Goal: Information Seeking & Learning: Learn about a topic

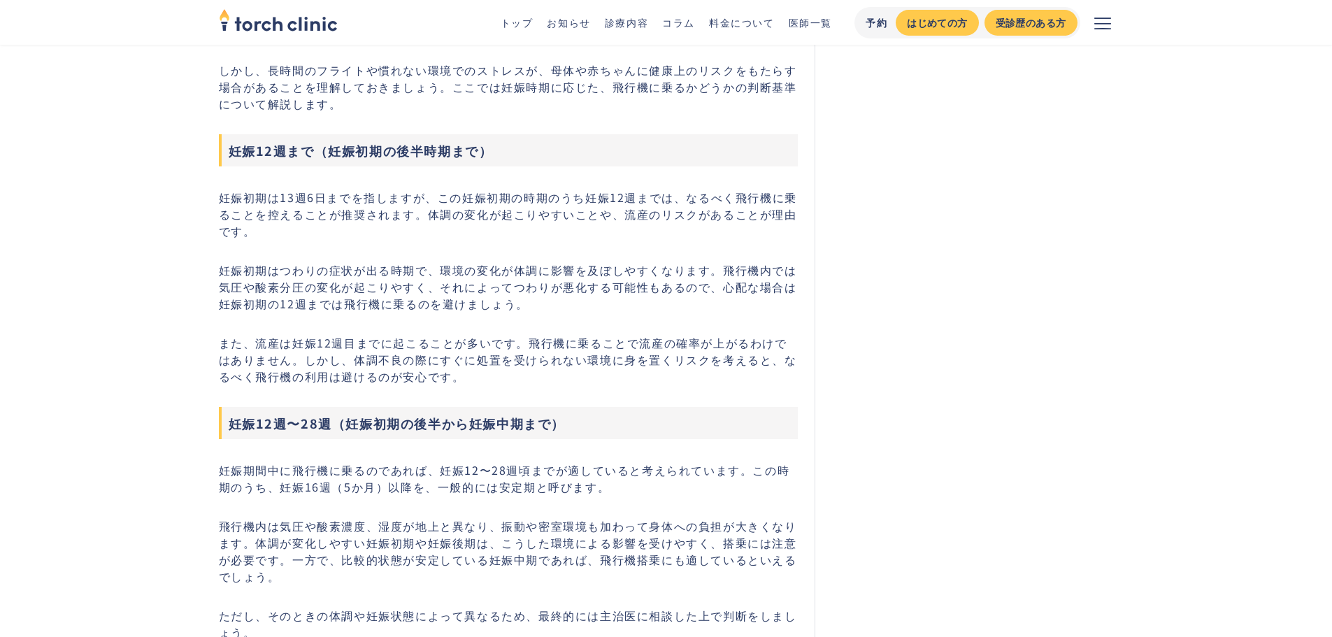
scroll to position [769, 0]
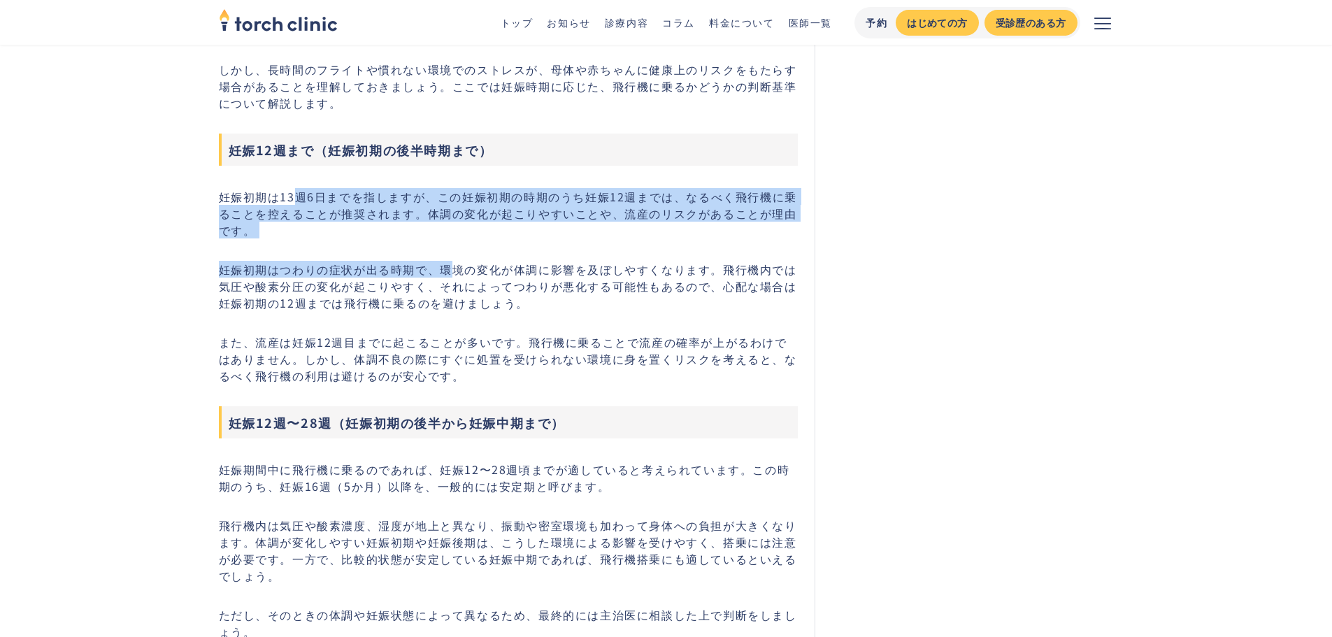
drag, startPoint x: 292, startPoint y: 182, endPoint x: 494, endPoint y: 234, distance: 208.6
click at [494, 234] on p "妊娠初期は13週6日までを指しますが、この妊娠初期の時期のうち妊娠12週までは、なるべく飛行機に乗ることを控えることが推奨されます。体調の変化が起こりやすいこ…" at bounding box center [509, 213] width 580 height 50
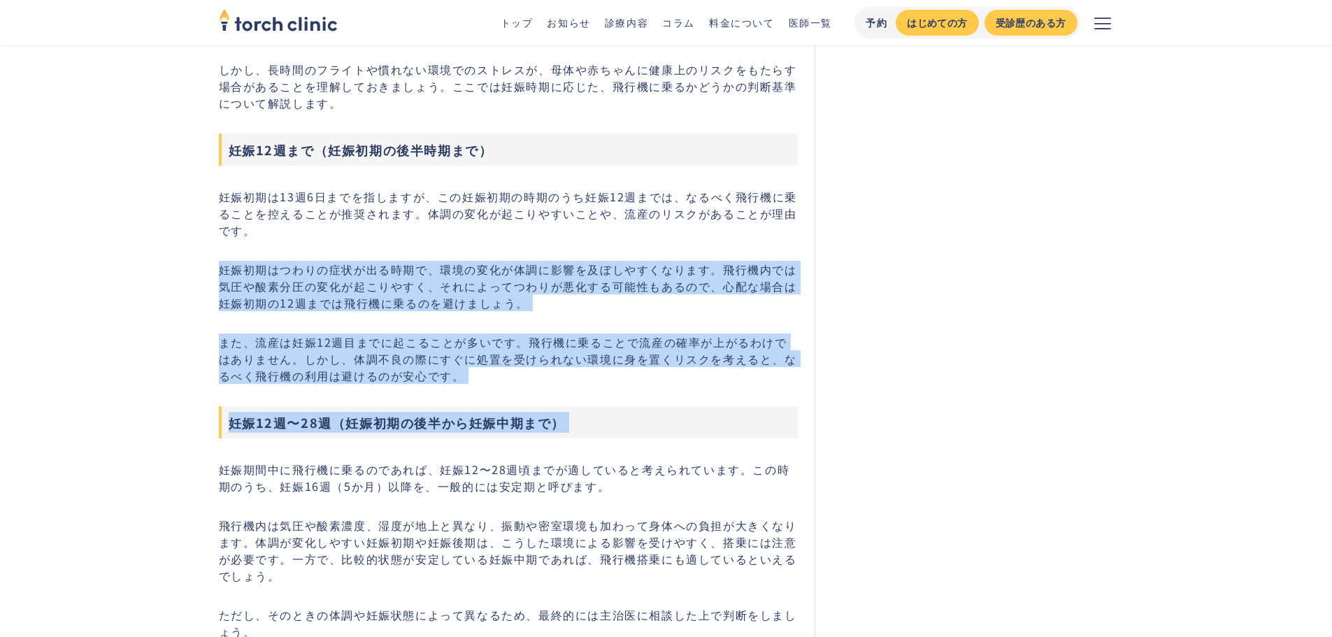
drag, startPoint x: 494, startPoint y: 234, endPoint x: 701, endPoint y: 385, distance: 255.6
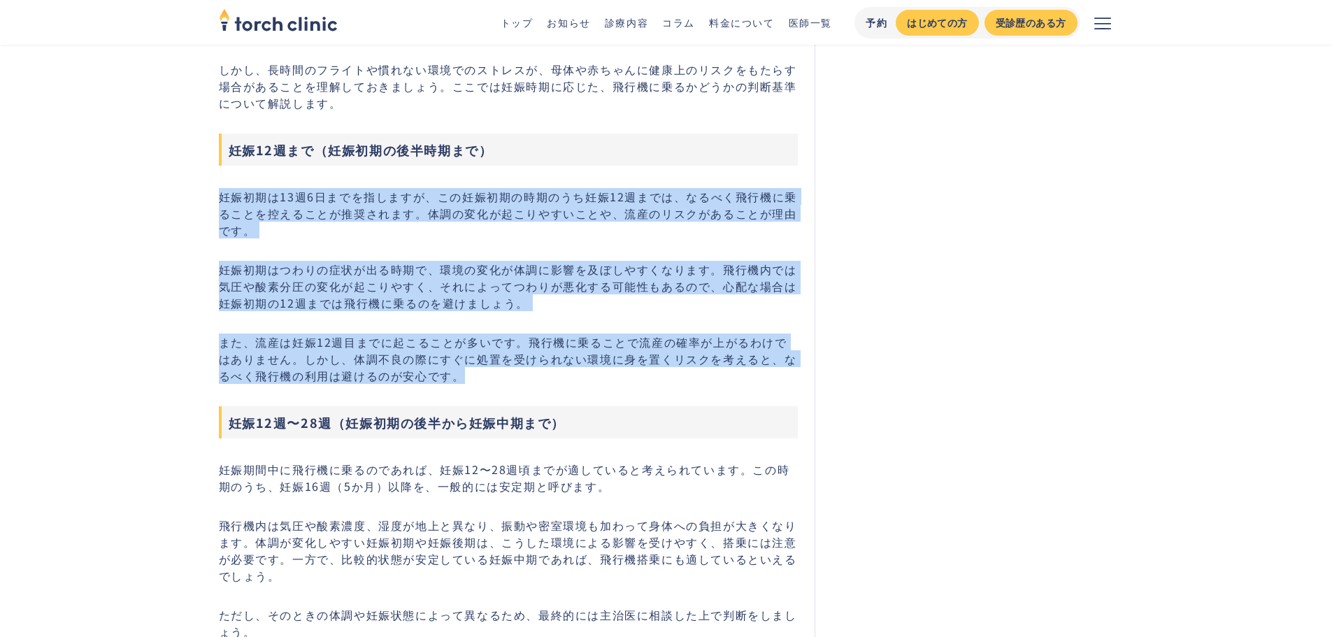
drag, startPoint x: 692, startPoint y: 377, endPoint x: 703, endPoint y: 161, distance: 216.3
click at [721, 205] on p "妊娠初期は13週6日までを指しますが、この妊娠初期の時期のうち妊娠12週までは、なるべく飛行機に乗ることを控えることが推奨されます。体調の変化が起こりやすいこ…" at bounding box center [509, 213] width 580 height 50
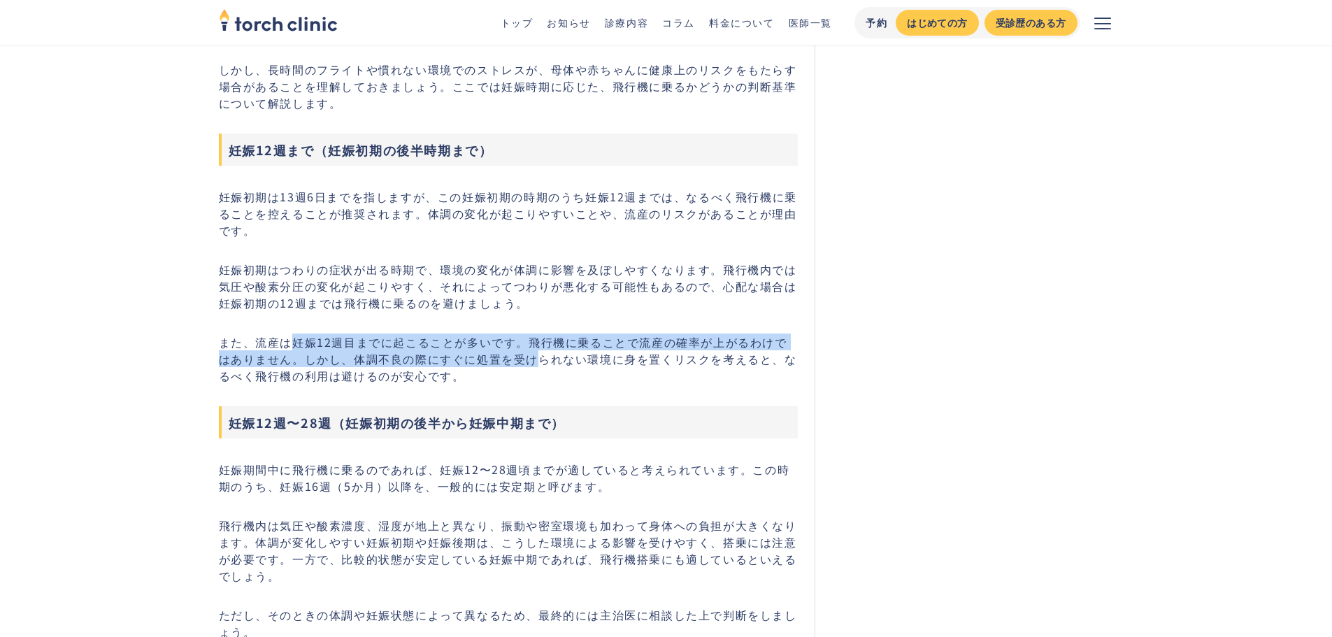
drag, startPoint x: 294, startPoint y: 347, endPoint x: 521, endPoint y: 350, distance: 227.2
click at [521, 350] on p "また、流産は妊娠12週目までに起こることが多いです。飛行機に乗ることで流産の確率が上がるわけではありません。しかし、体調不良の際にすぐに処置を受けられない環境…" at bounding box center [509, 358] width 580 height 50
click at [525, 344] on p "また、流産は妊娠12週目までに起こることが多いです。飛行機に乗ることで流産の確率が上がるわけではありません。しかし、体調不良の際にすぐに処置を受けられない環境…" at bounding box center [509, 358] width 580 height 50
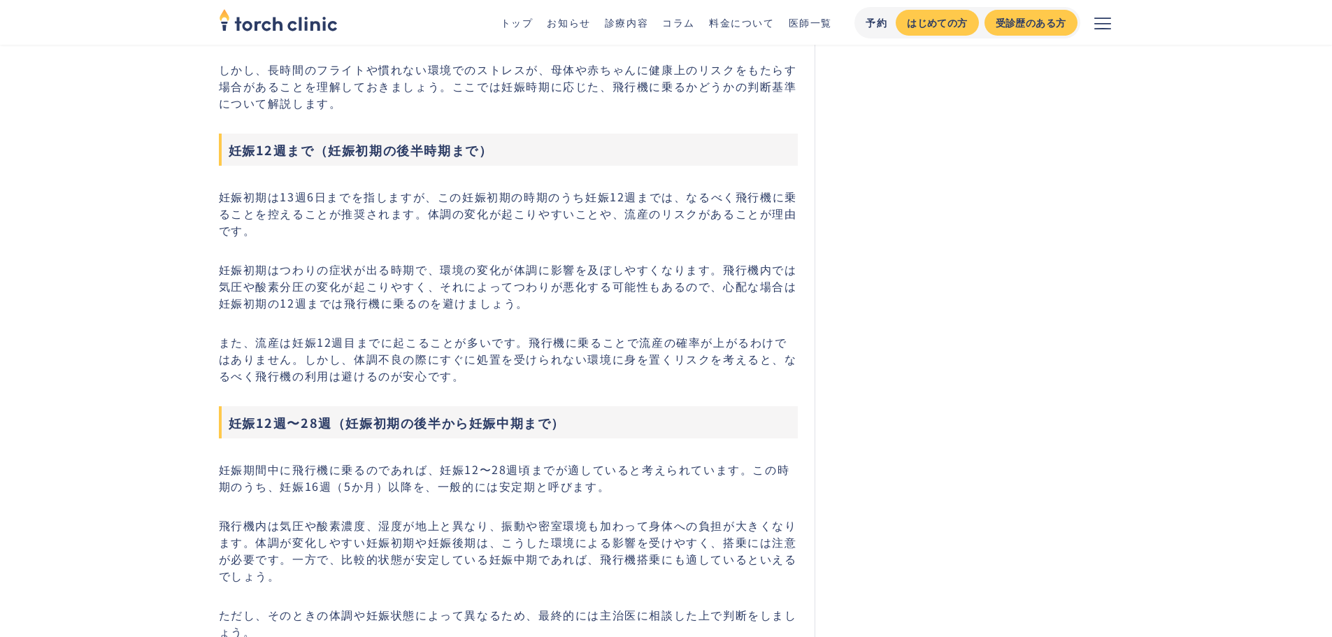
drag, startPoint x: 252, startPoint y: 346, endPoint x: 524, endPoint y: 345, distance: 272.0
click at [524, 345] on p "また、流産は妊娠12週目までに起こることが多いです。飛行機に乗ることで流産の確率が上がるわけではありません。しかし、体調不良の際にすぐに処置を受けられない環境…" at bounding box center [509, 358] width 580 height 50
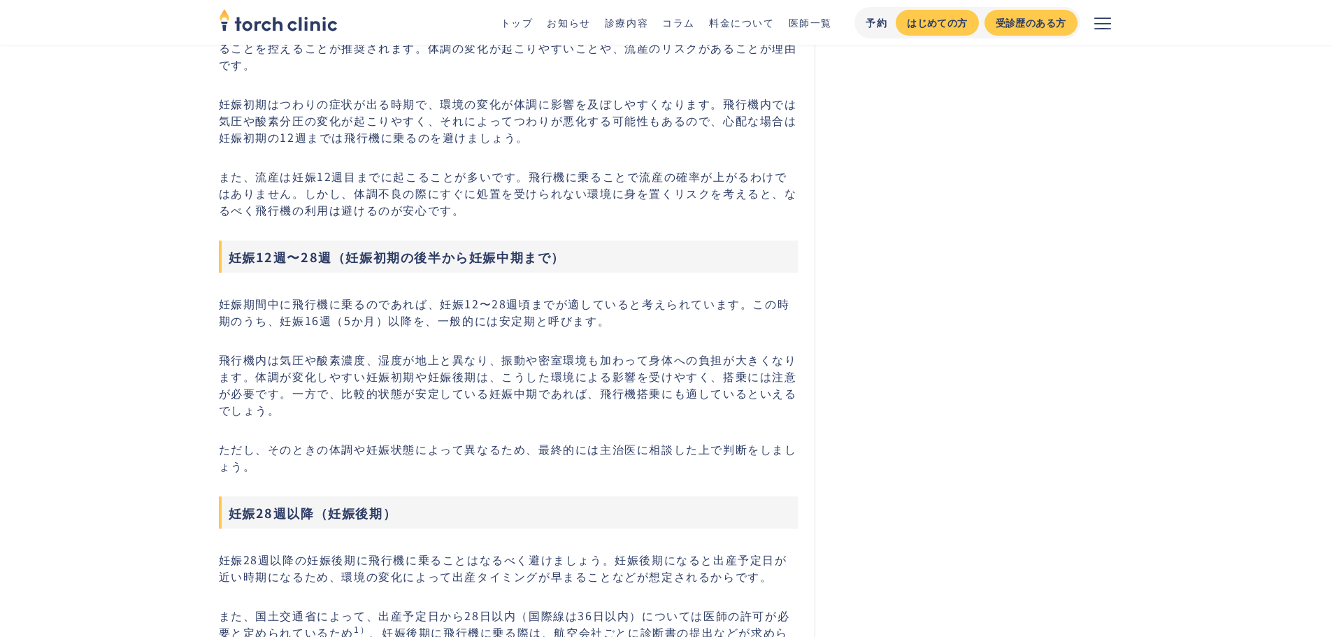
scroll to position [979, 0]
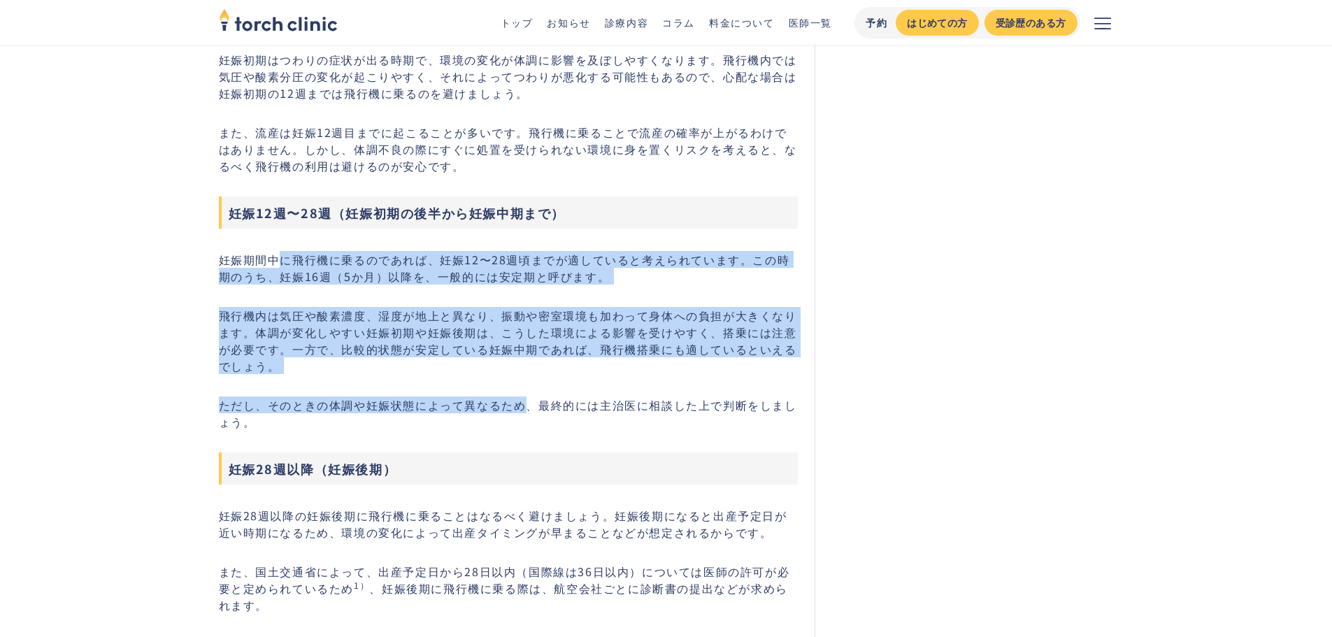
drag, startPoint x: 278, startPoint y: 254, endPoint x: 537, endPoint y: 363, distance: 281.4
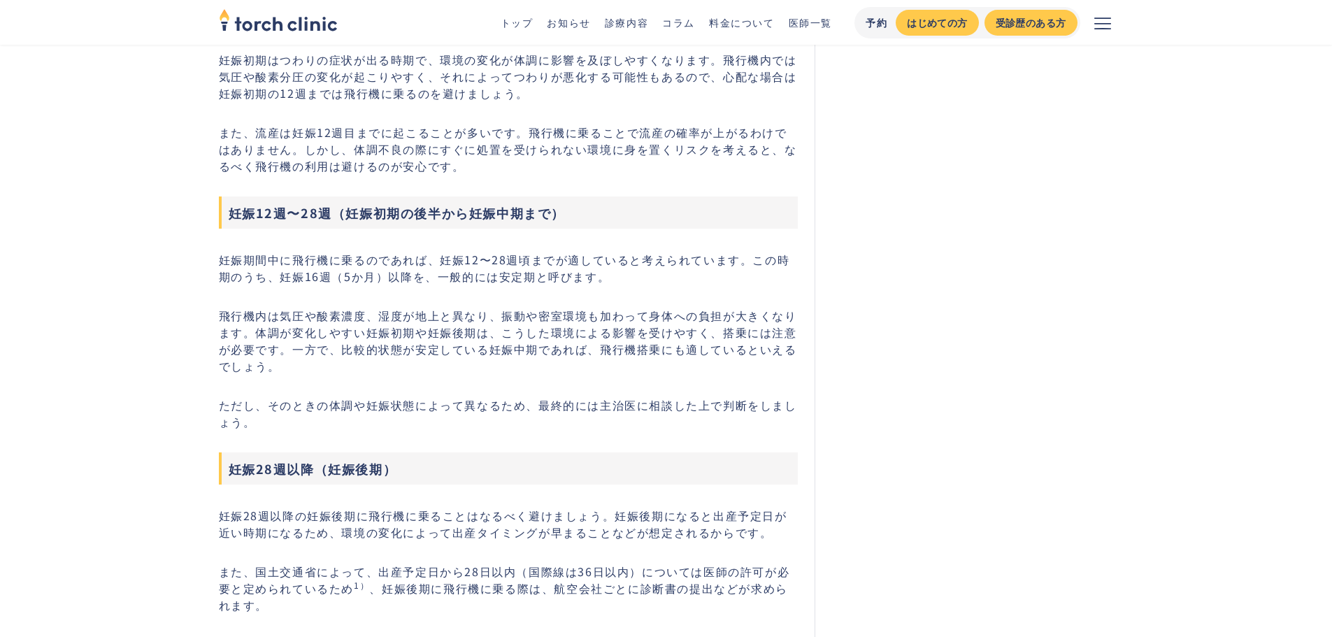
click at [280, 215] on h3 "妊娠12週〜28週（妊娠初期の後半から妊娠中期まで）" at bounding box center [509, 212] width 580 height 32
drag, startPoint x: 258, startPoint y: 214, endPoint x: 331, endPoint y: 216, distance: 72.7
click at [331, 216] on h3 "妊娠12週〜28週（妊娠初期の後半から妊娠中期まで）" at bounding box center [509, 212] width 580 height 32
click at [352, 254] on p "妊娠期間中に飛行機に乗るのであれば、妊娠12〜28週頃までが適していると考えられています。この時期のうち、妊娠16週（5か月）以降を、一般的には安定期と呼びま…" at bounding box center [509, 268] width 580 height 34
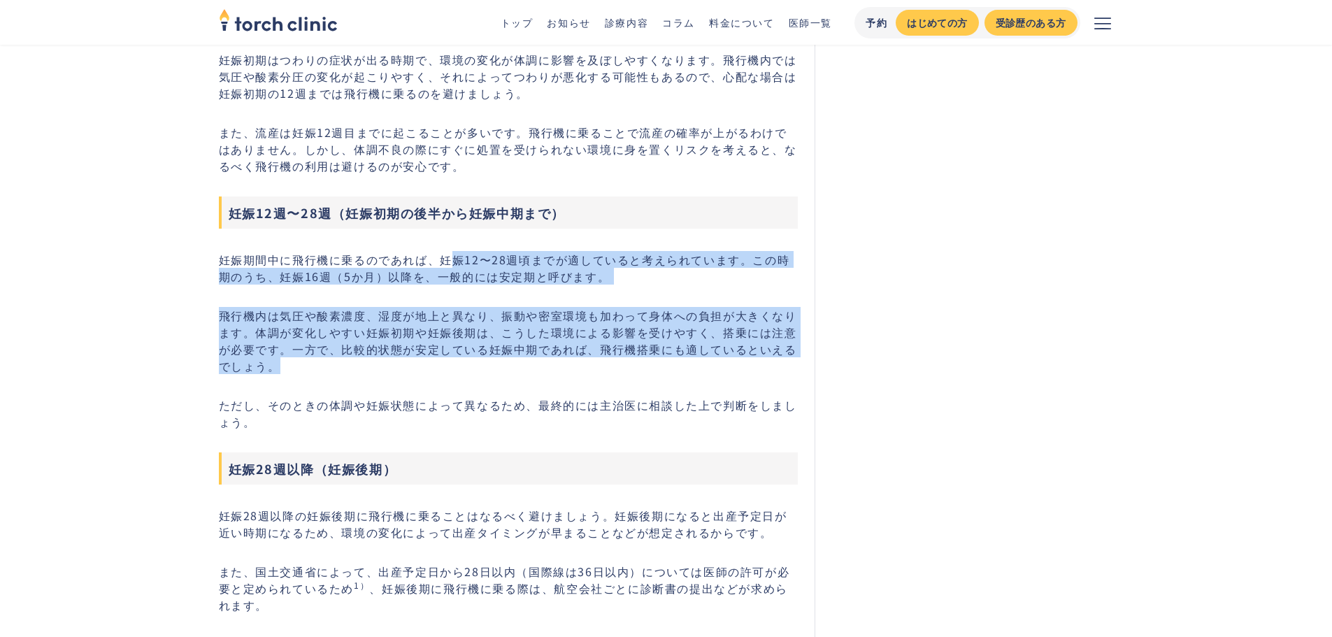
drag, startPoint x: 453, startPoint y: 252, endPoint x: 632, endPoint y: 364, distance: 210.7
click at [632, 364] on p "飛行機内は気圧や酸素濃度、湿度が地上と異なり、振動や密室環境も加わって身体への負担が大きくなります。体調が変化しやすい妊娠初期や妊娠後期は、こうした環境による…" at bounding box center [509, 340] width 580 height 67
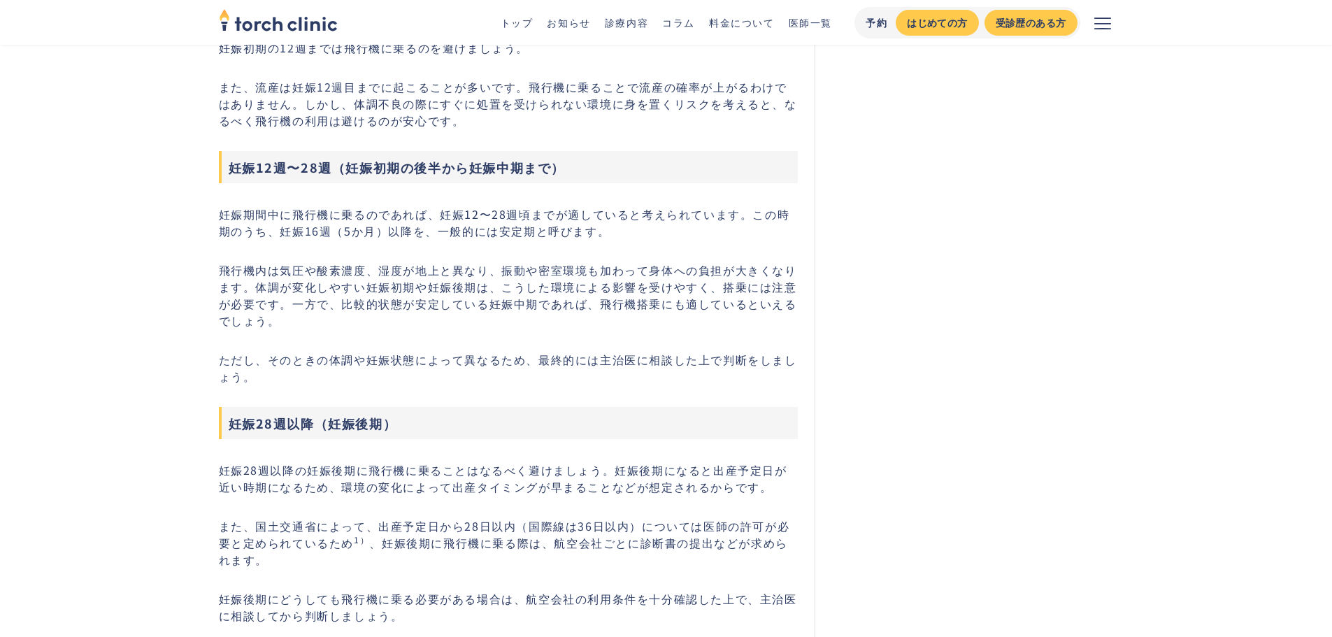
scroll to position [1049, 0]
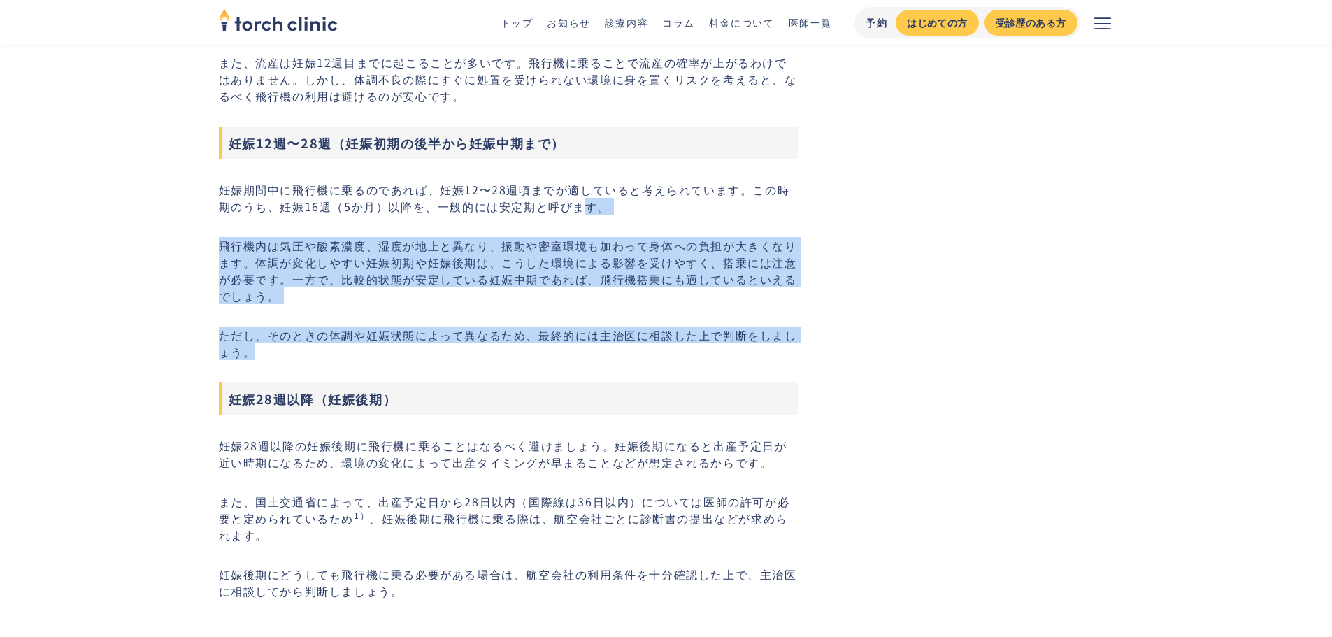
drag, startPoint x: 586, startPoint y: 355, endPoint x: 569, endPoint y: 208, distance: 147.8
click at [569, 208] on p "妊娠期間中に飛行機に乗るのであれば、妊娠12〜28週頃までが適していると考えられています。この時期のうち、妊娠16週（5か月）以降を、一般的には安定期と呼びま…" at bounding box center [509, 198] width 580 height 34
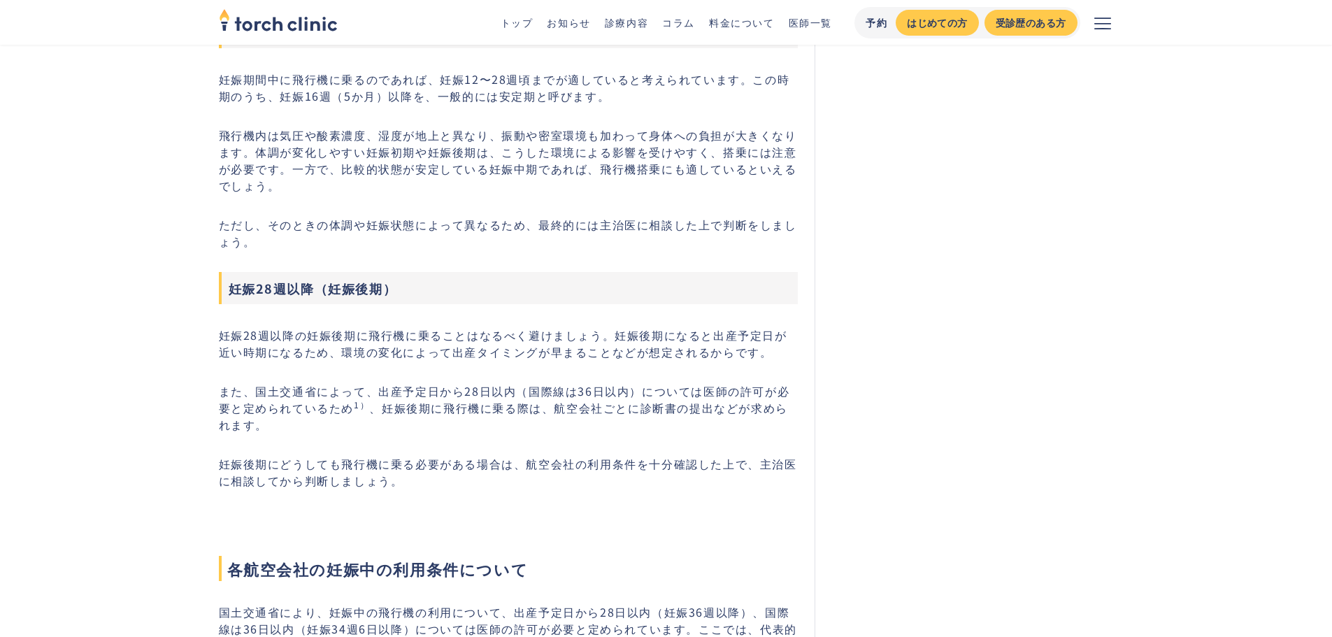
scroll to position [1398, 0]
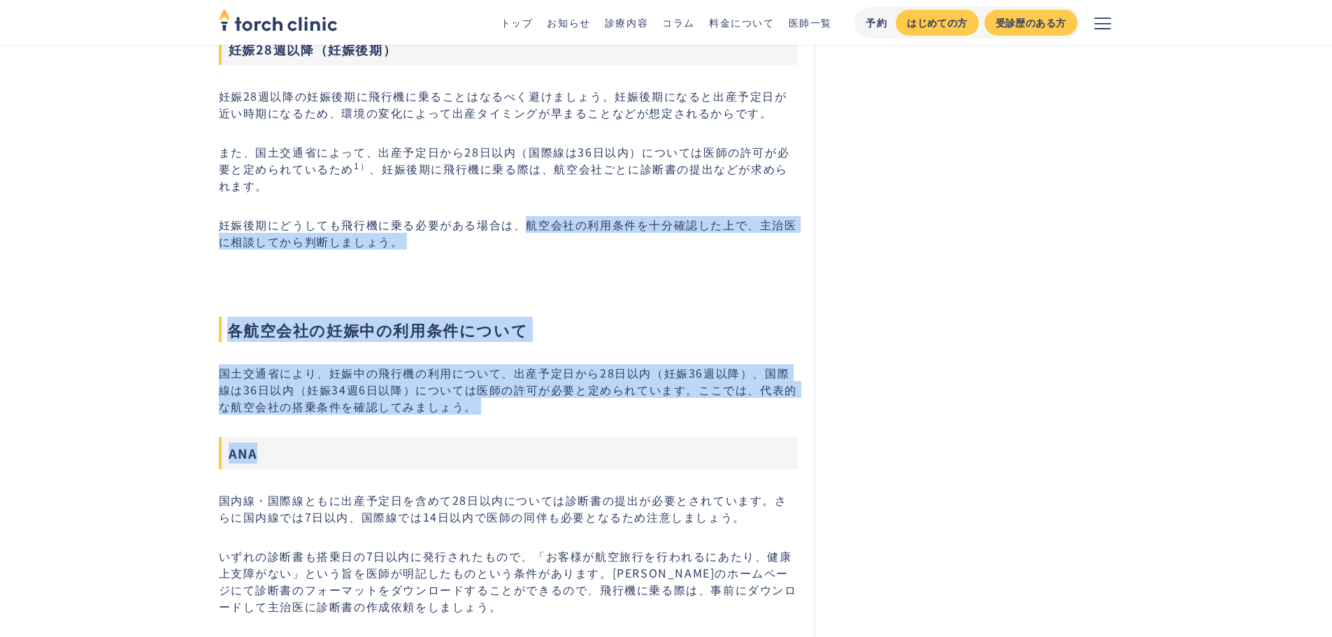
drag, startPoint x: 526, startPoint y: 205, endPoint x: 635, endPoint y: 439, distance: 258.6
click at [637, 437] on h3 "ANA" at bounding box center [509, 453] width 580 height 32
